Goal: Task Accomplishment & Management: Complete application form

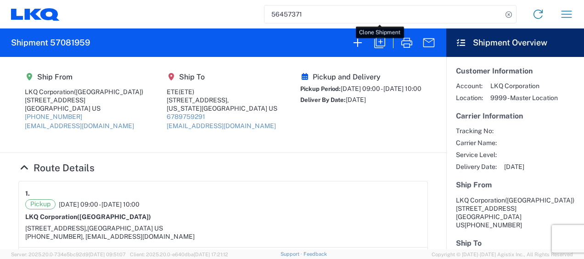
scroll to position [27, 0]
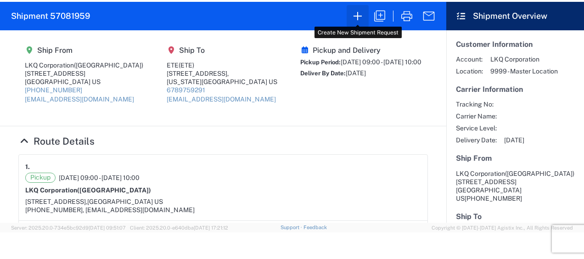
click at [365, 21] on button "button" at bounding box center [357, 16] width 22 height 22
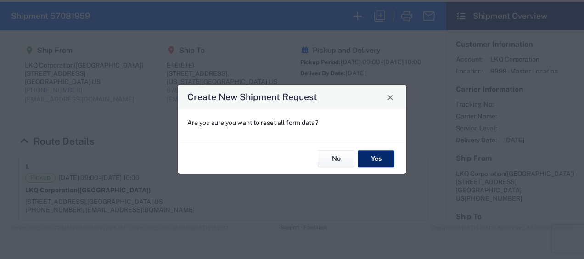
click at [374, 153] on button "Yes" at bounding box center [375, 158] width 37 height 17
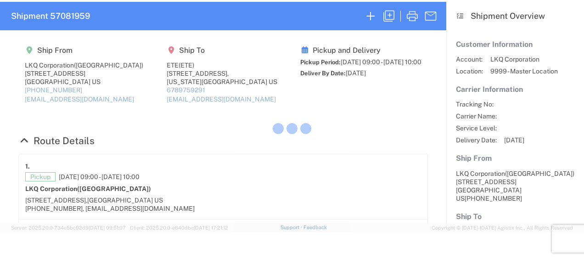
select select "FULL"
select select "US"
select select "LBS"
select select "IN"
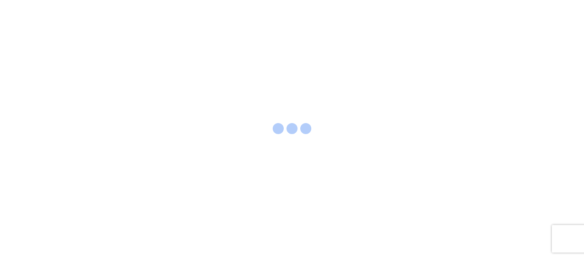
select select "FULL"
select select "LBS"
select select "IN"
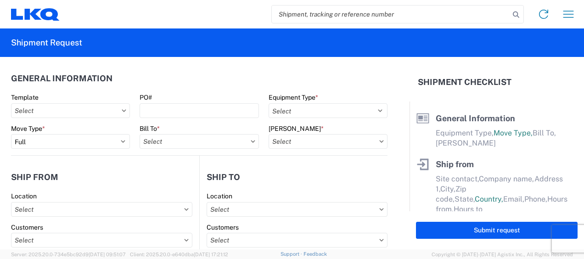
click at [317, 17] on input "search" at bounding box center [391, 14] width 238 height 17
type input "47382530"
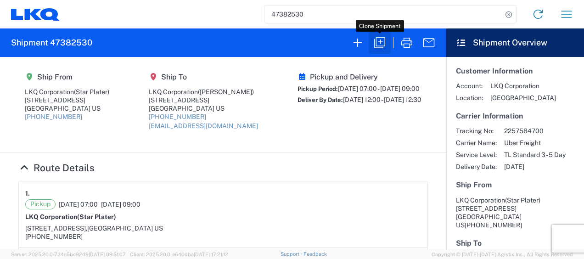
click at [385, 45] on icon "button" at bounding box center [379, 42] width 15 height 15
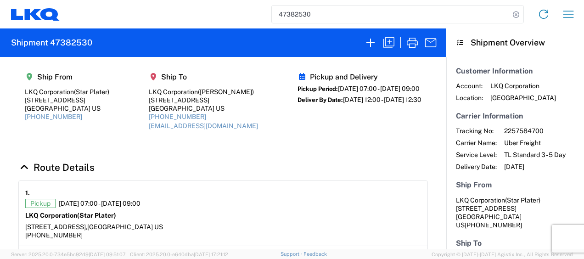
select select "FULL"
select select "US"
select select "LBS"
select select "IN"
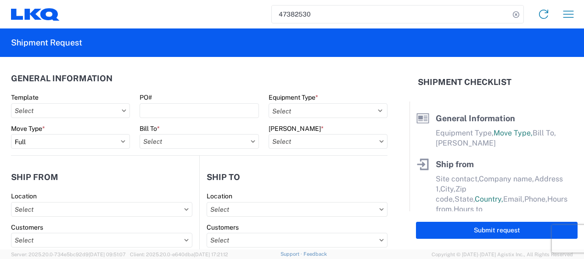
select select "STDV"
type input "Star Plater"
type input "LKQ Corporation"
type input "[STREET_ADDRESS]"
type input "Newnan"
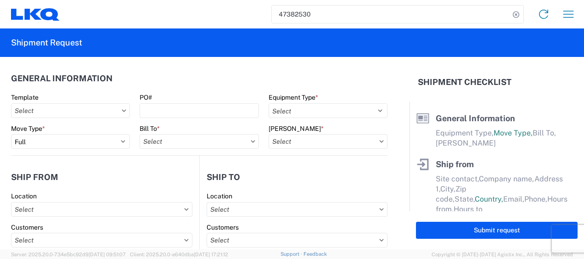
type input "30265"
type input "[PHONE_NUMBER]"
type input "6012"
type input "07:00:00"
type input "09:00:00"
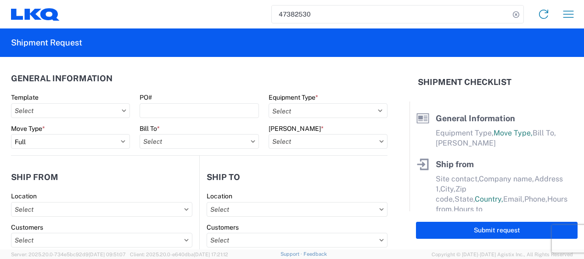
select select
type input "Jason Voyles"
type input "LKQ Corporation"
type input "6320 Boat Rock Blvd SW"
type input "Atlanta"
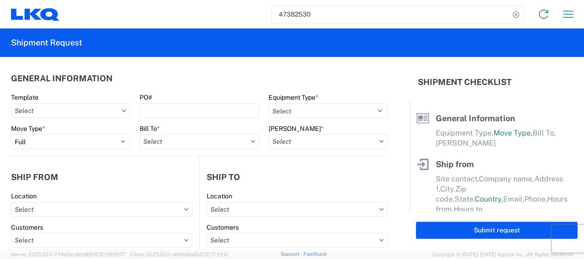
type input "30336"
type input "mjvoyles@lkqcorp.com"
type input "678-399-8501"
type input "12:00:00"
type input "12:30:00"
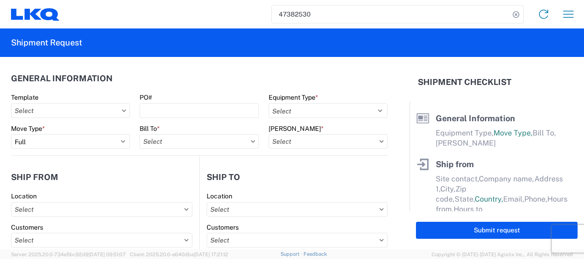
select select
type input "Star Plater"
type input "[EMAIL_ADDRESS][DOMAIN_NAME]"
type input "6788549960"
type input "2023-06-23"
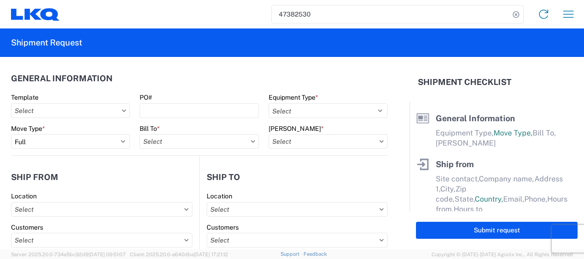
type input "2023-06-23"
type textarea "Please arrive on time. Lunch is from 11a-12p. Receiving facility stops receivin…"
type input "45000"
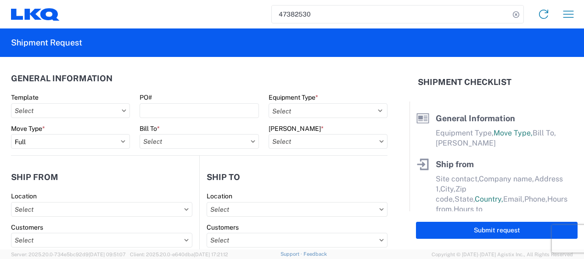
type input "Engines, Transmissions"
type input "1"
type input "4"
type input "0.67"
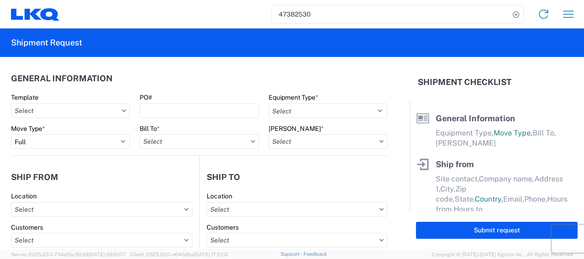
select select "FT"
type input "1772 - LKQ Atlanta Core Newnan"
select select "GA"
select select
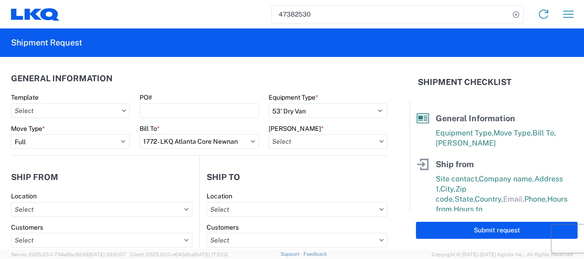
type input "1634 - Atlanta - Knopf - Boat Rock"
type input "1772-6300-66000-0000 - 1772 Freight Out"
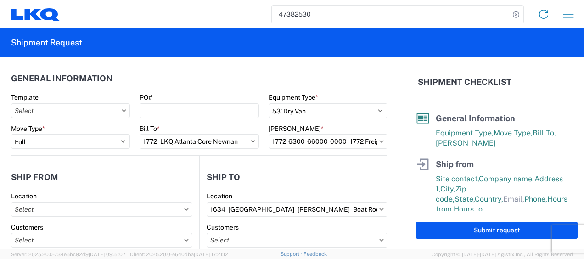
type input "1772 - LKQ Atlanta Core Newnan"
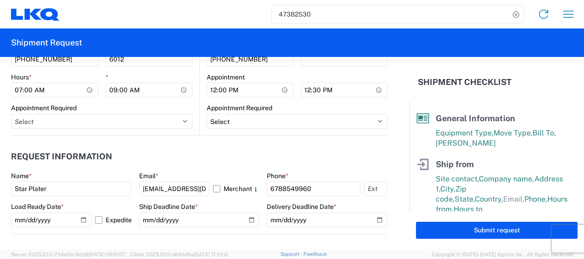
scroll to position [551, 0]
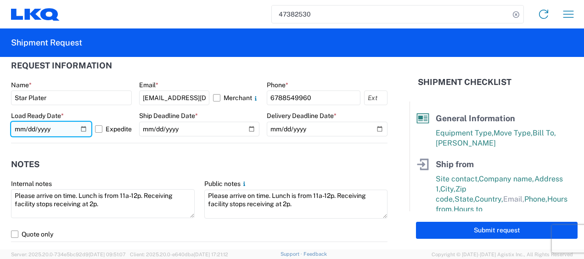
click at [17, 128] on input "2023-06-23" at bounding box center [51, 129] width 80 height 15
type input "2025-10-10"
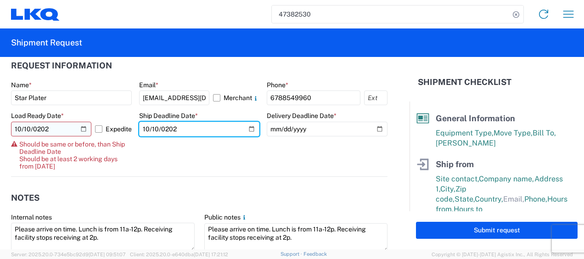
type input "2025-10-10"
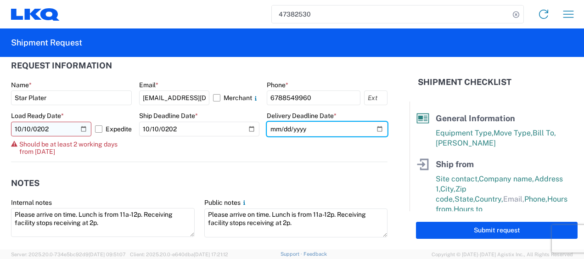
type input "2023-10-02"
type input "2025-10-10"
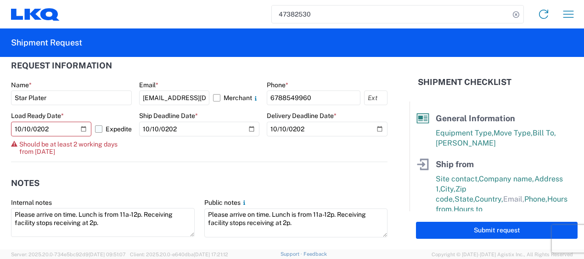
drag, startPoint x: 141, startPoint y: 151, endPoint x: 98, endPoint y: 135, distance: 46.2
click at [139, 151] on agx-form-control-wrapper-v2 "Ship Deadline Date * 2025-10-10" at bounding box center [199, 137] width 121 height 50
click at [97, 129] on label "Expedite" at bounding box center [113, 129] width 37 height 15
click at [0, 0] on input "Expedite" at bounding box center [0, 0] width 0 height 0
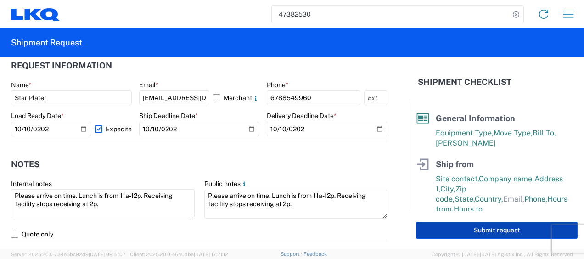
click at [437, 235] on button "Submit request" at bounding box center [497, 230] width 162 height 17
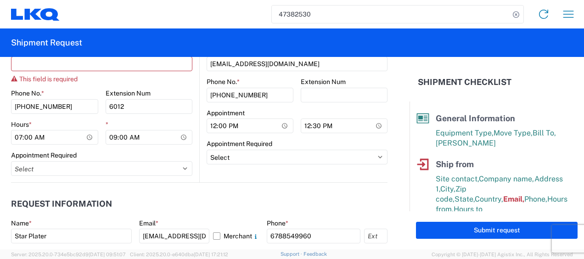
scroll to position [378, 0]
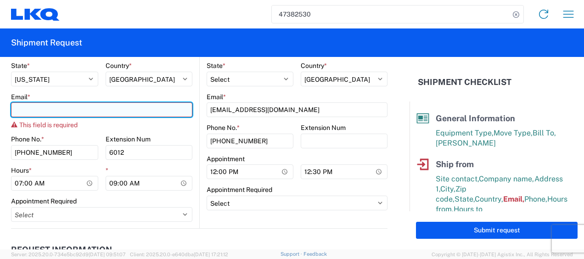
click at [114, 106] on input "Email *" at bounding box center [101, 109] width 181 height 15
type input "[EMAIL_ADDRESS][DOMAIN_NAME]"
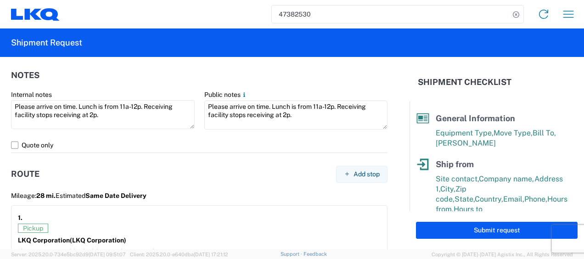
scroll to position [653, 0]
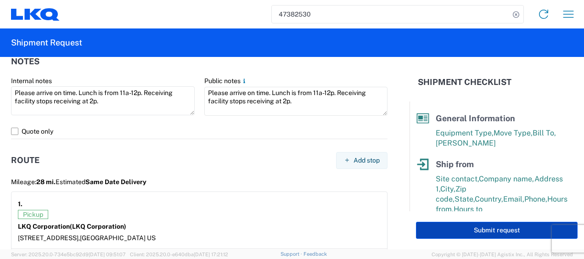
click at [439, 232] on button "Submit request" at bounding box center [497, 230] width 162 height 17
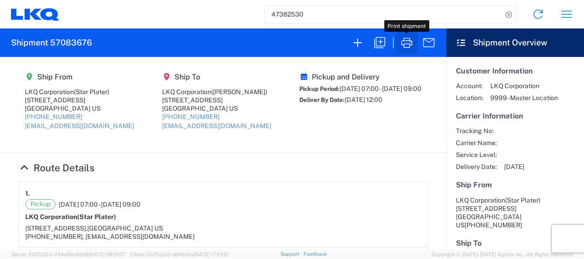
click at [410, 35] on icon "button" at bounding box center [406, 42] width 15 height 15
